Goal: Task Accomplishment & Management: Check status

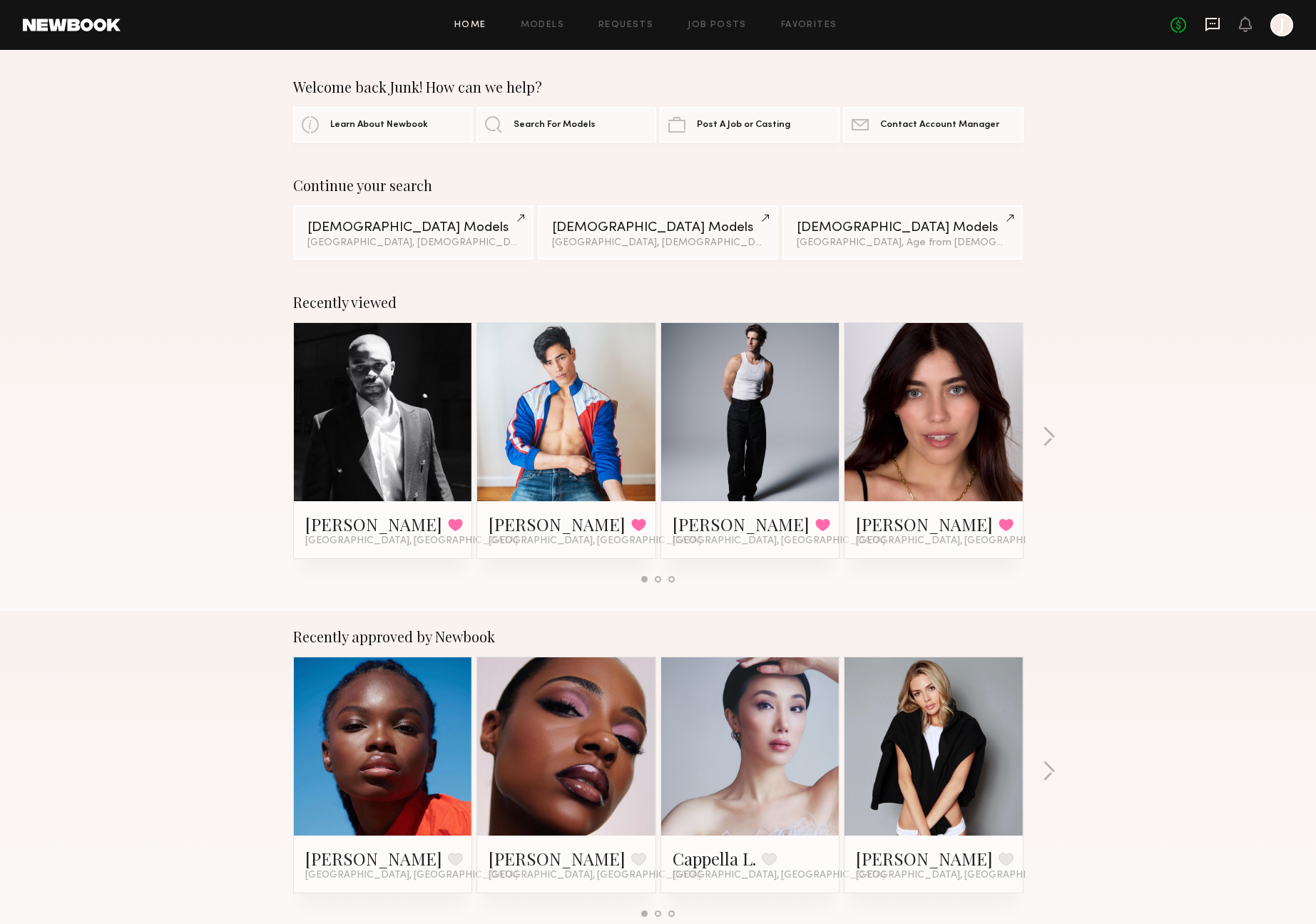
click at [1213, 26] on icon at bounding box center [1212, 24] width 16 height 16
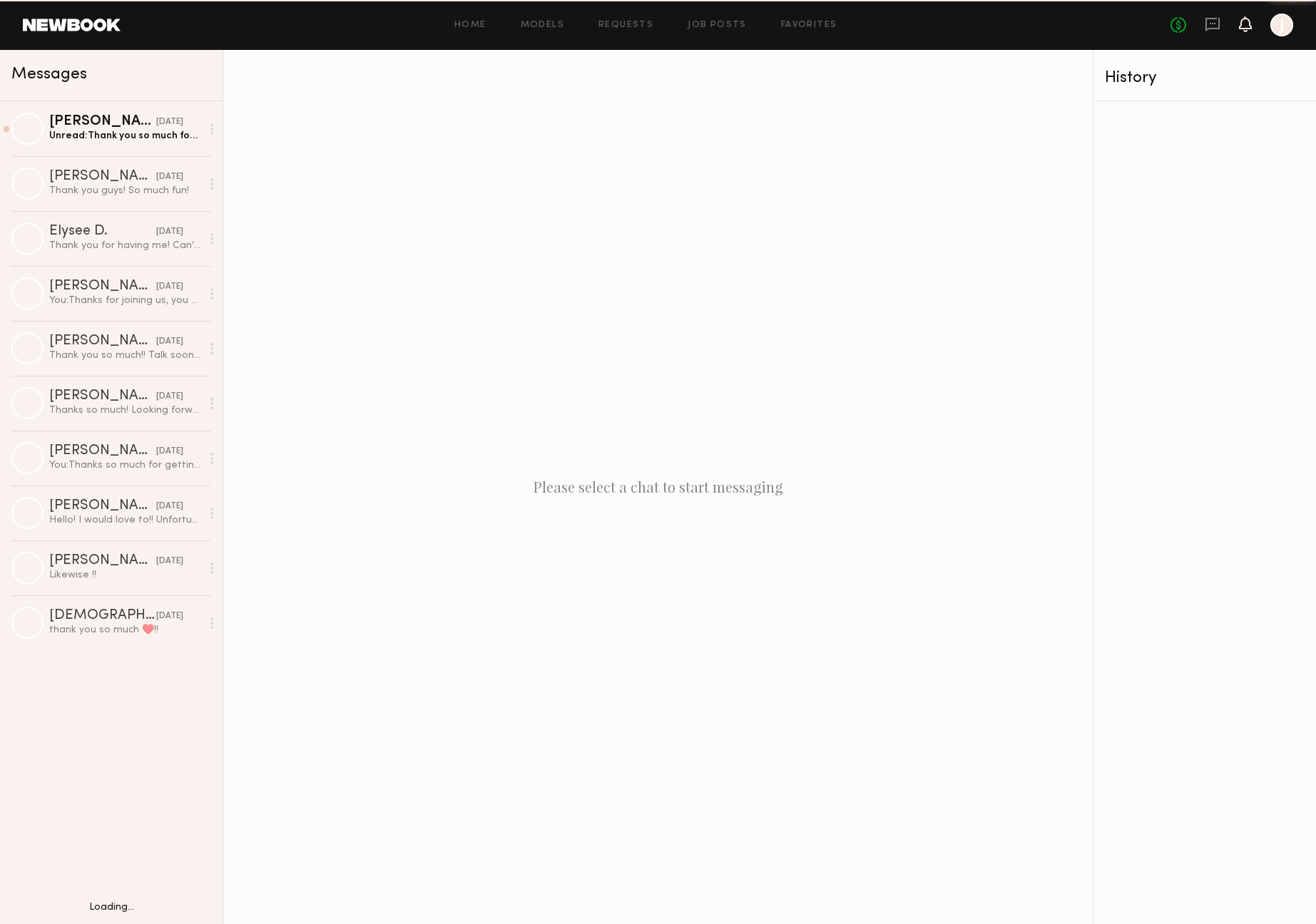
click at [1249, 26] on icon at bounding box center [1245, 23] width 11 height 10
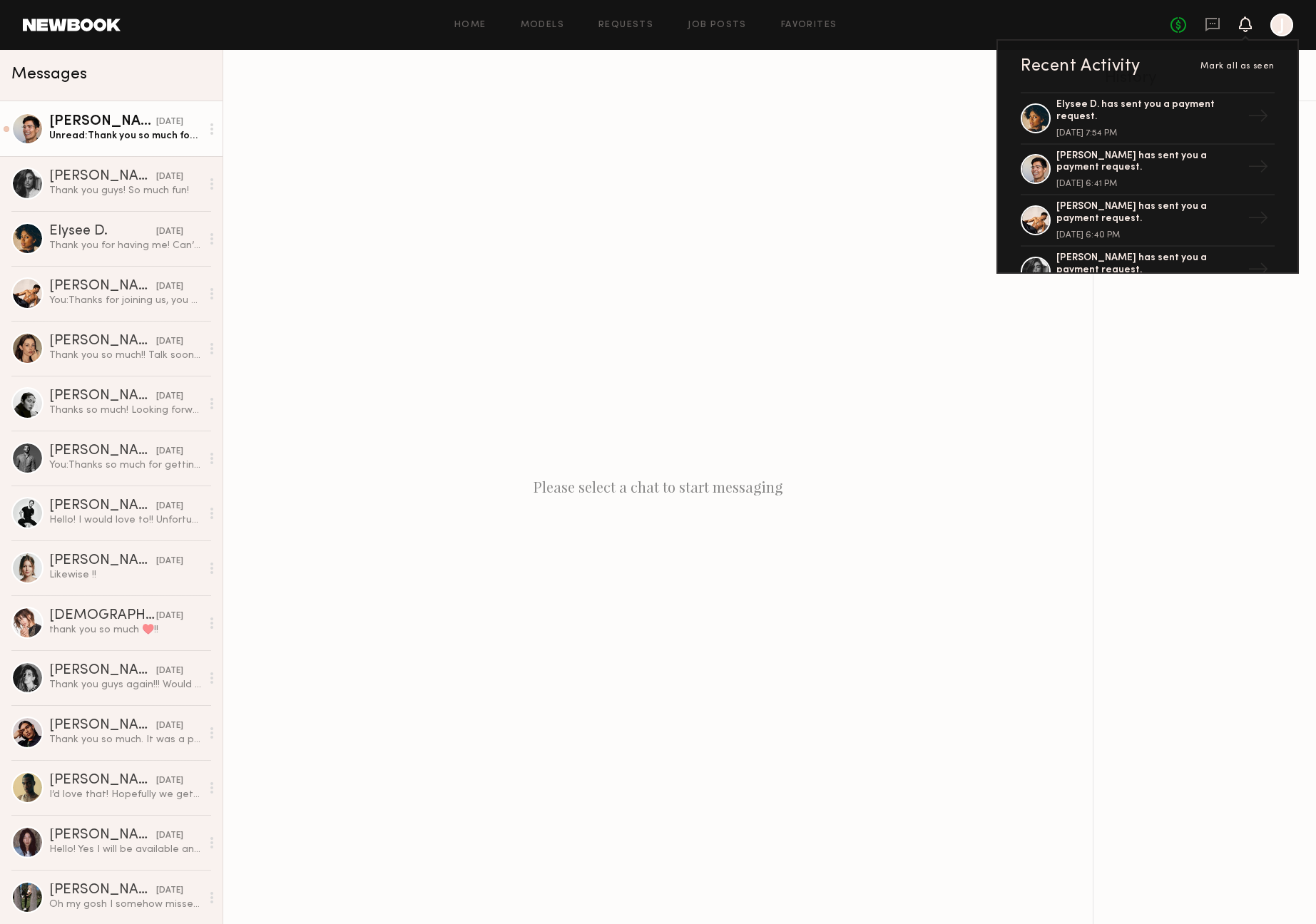
click at [148, 106] on link "[PERSON_NAME] [DATE] Unread: Thank you so much for having me! Your team is wond…" at bounding box center [111, 129] width 222 height 55
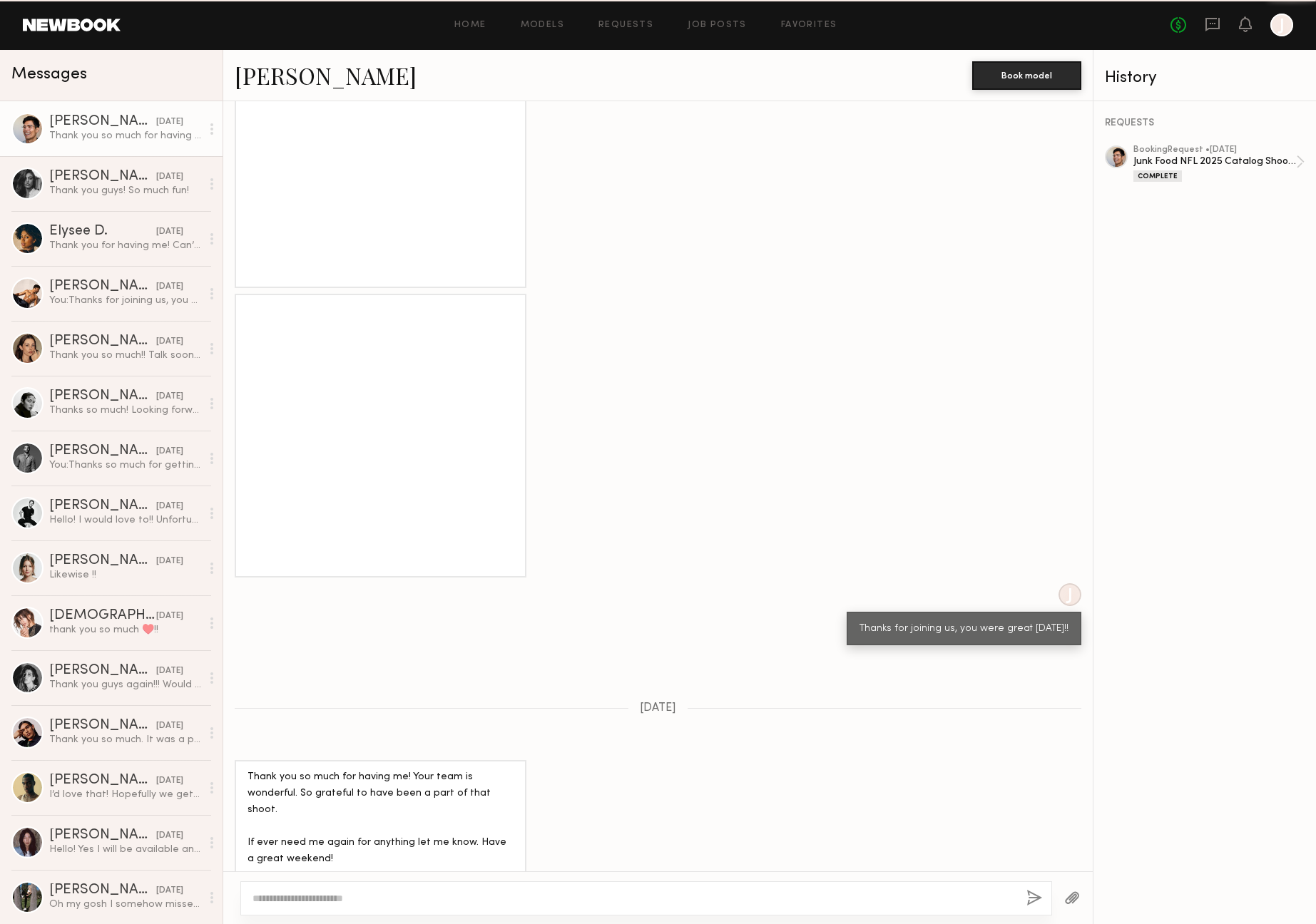
scroll to position [653, 0]
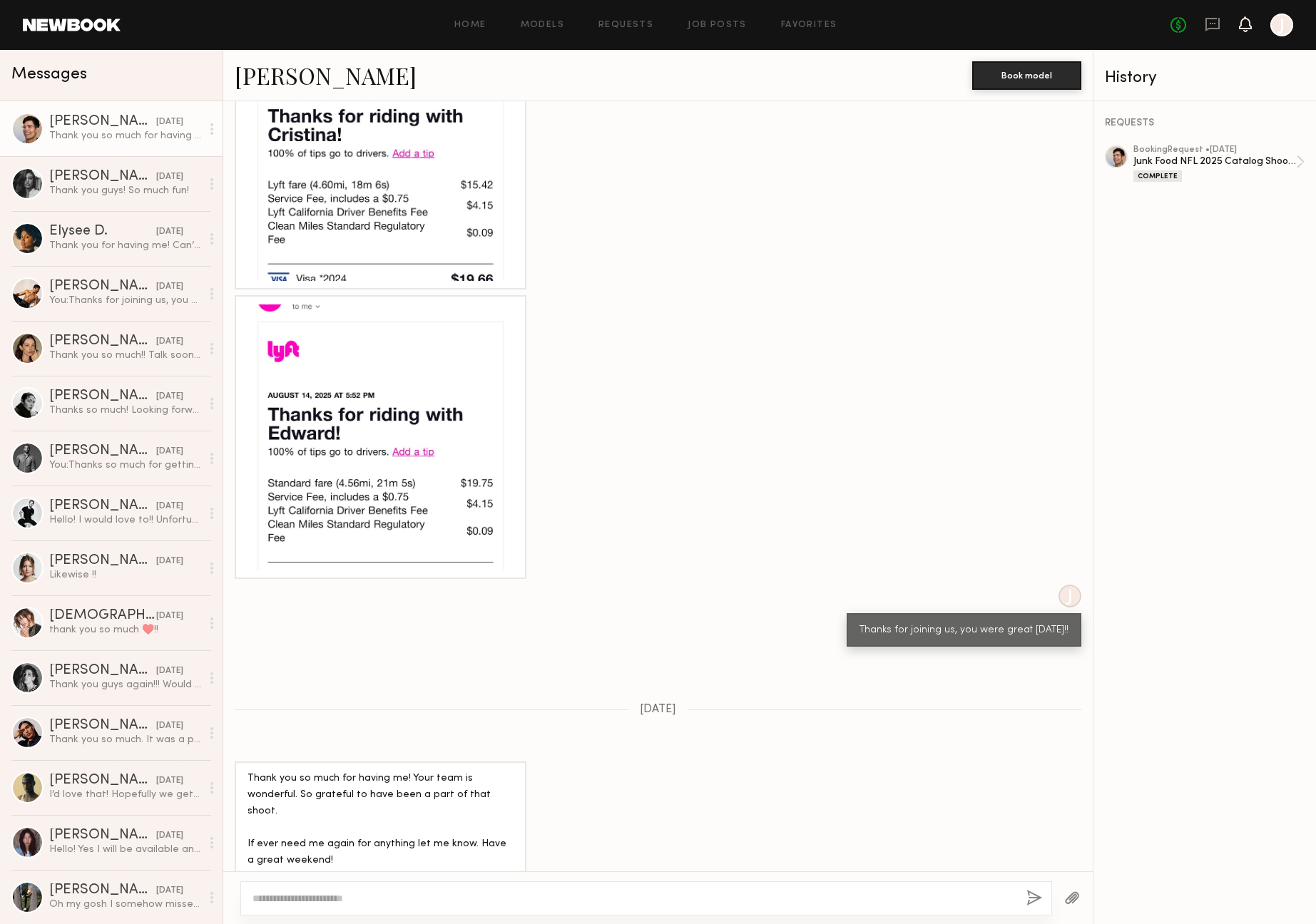
click at [1244, 30] on icon at bounding box center [1245, 30] width 5 height 2
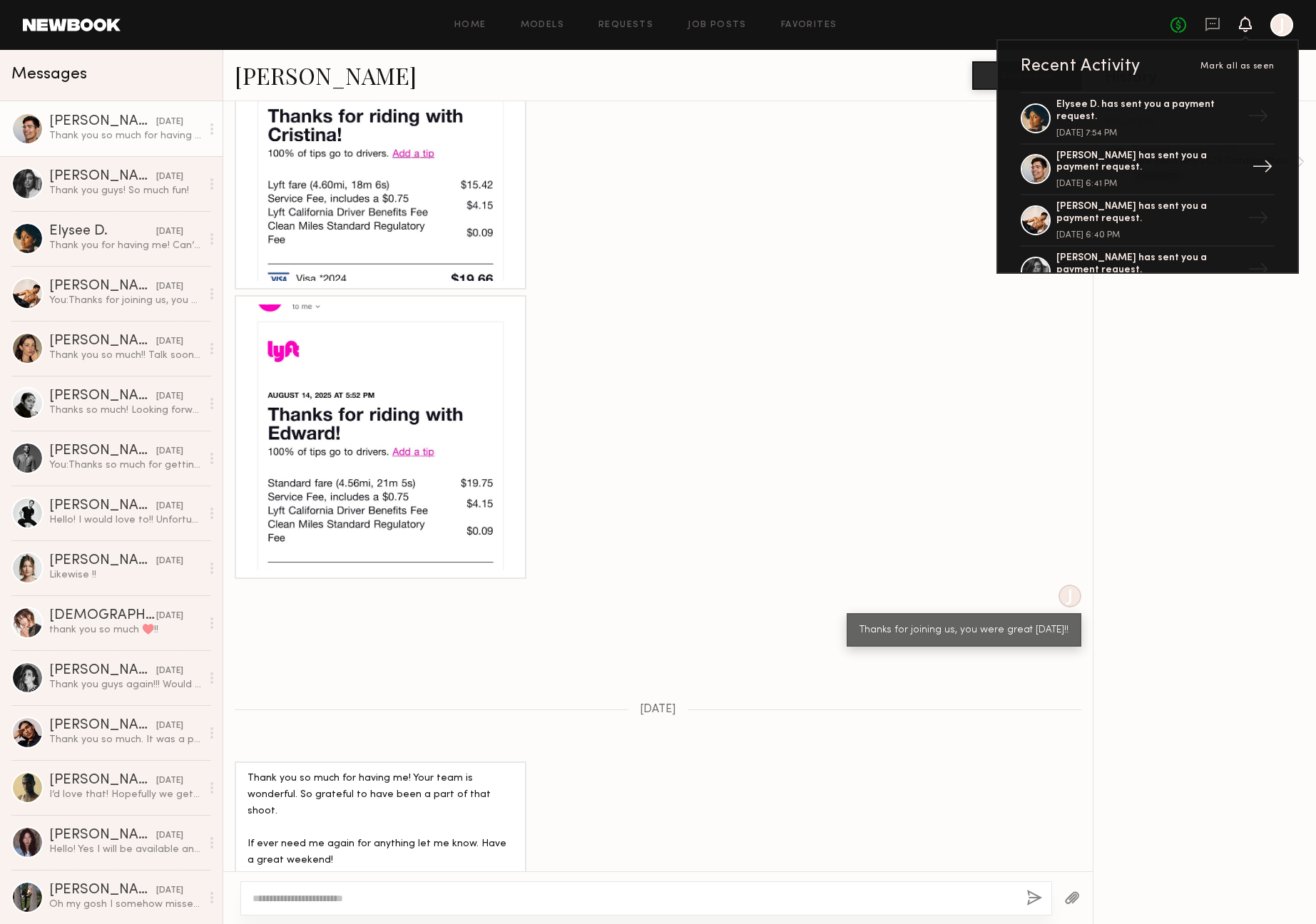
click at [1201, 155] on div "[PERSON_NAME] has sent you a payment request." at bounding box center [1149, 163] width 186 height 24
